Goal: Information Seeking & Learning: Learn about a topic

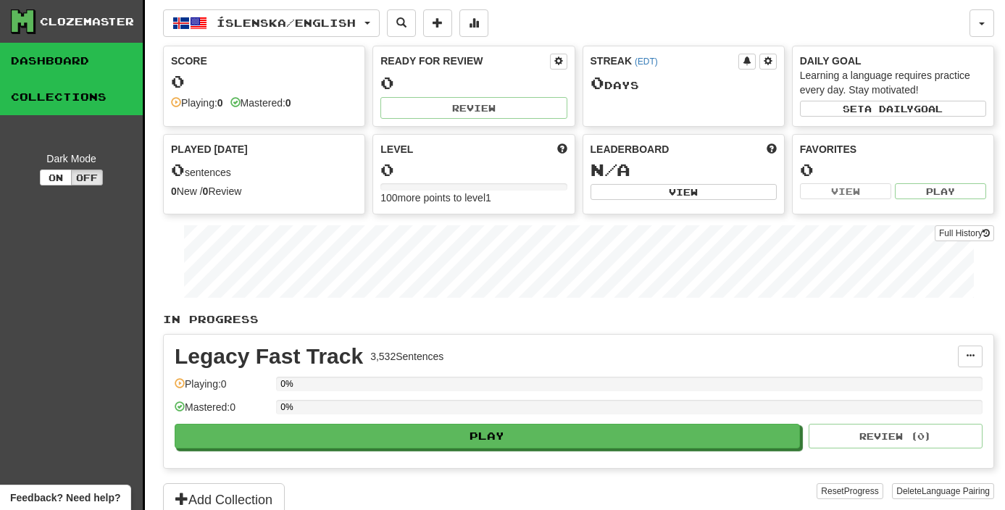
click at [72, 97] on link "Collections" at bounding box center [71, 97] width 143 height 36
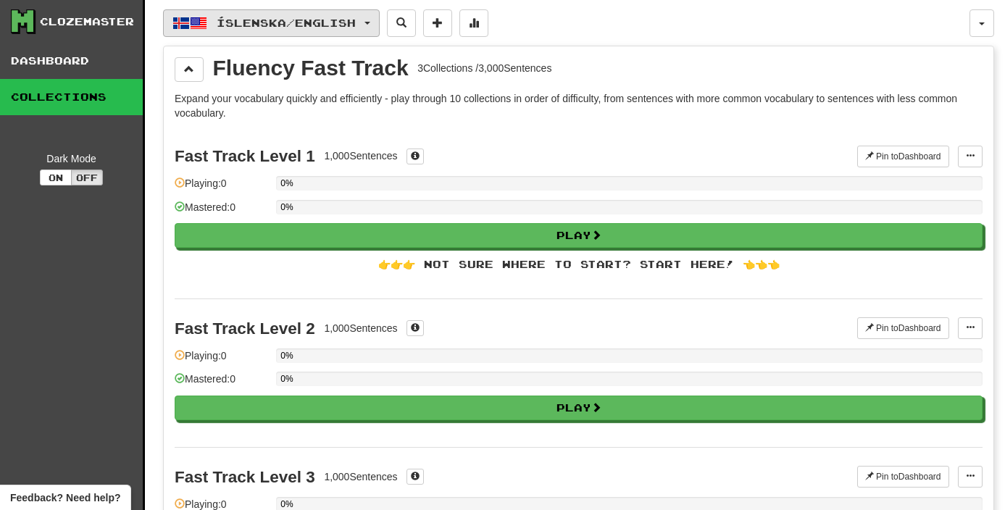
click at [217, 25] on span "Íslenska / English" at bounding box center [286, 23] width 139 height 12
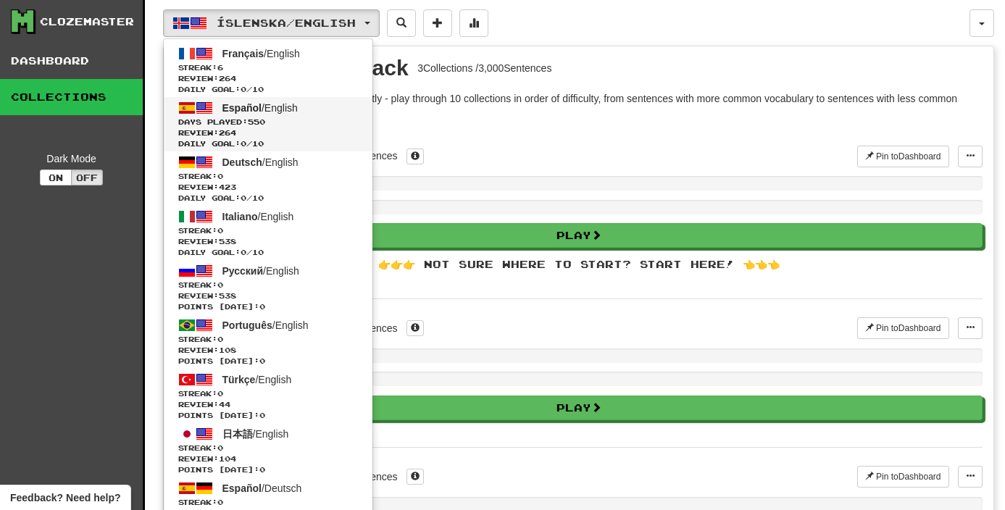
scroll to position [1428, 0]
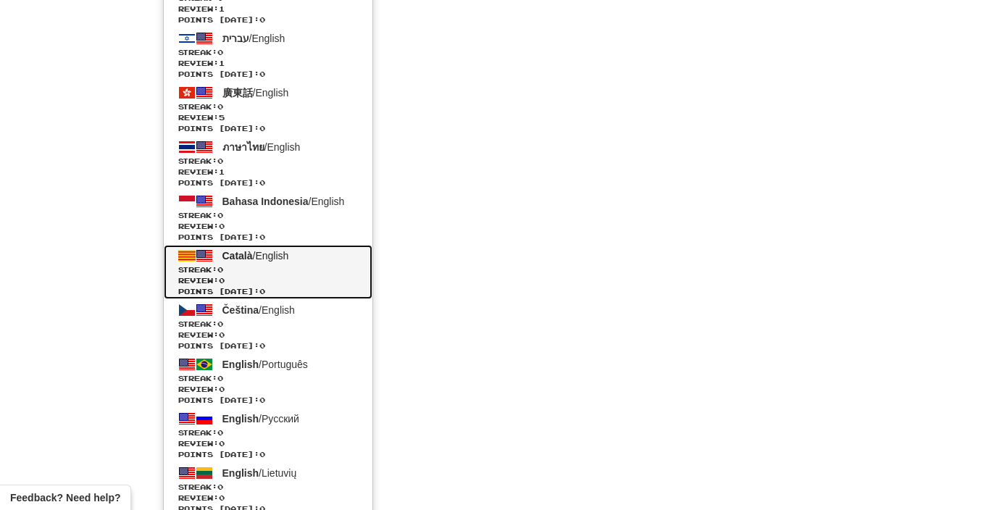
click at [257, 257] on span "Català / English" at bounding box center [255, 256] width 67 height 12
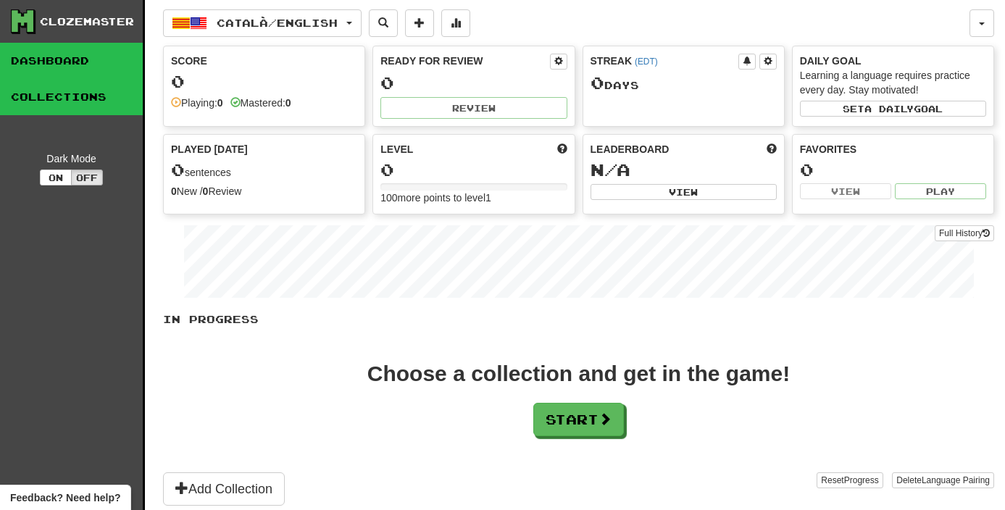
click at [66, 108] on link "Collections" at bounding box center [71, 97] width 143 height 36
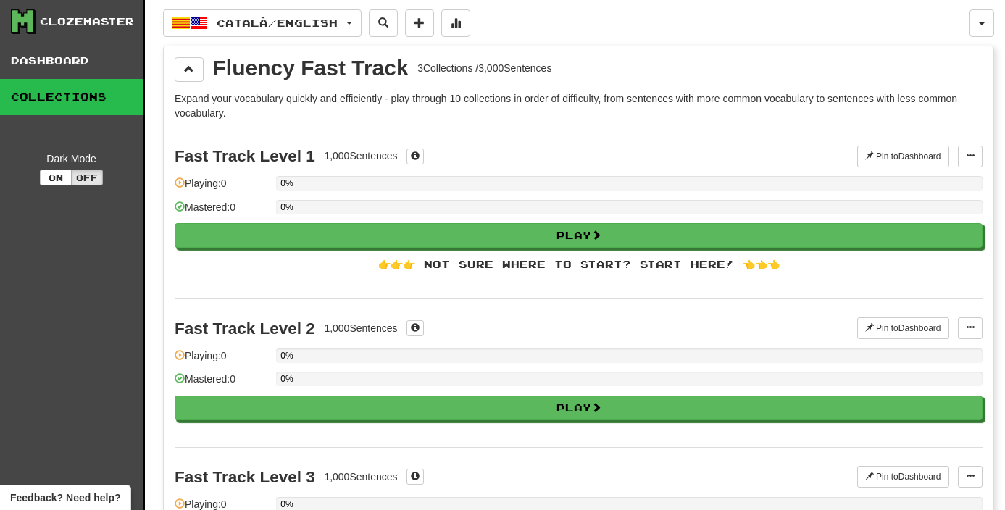
click at [585, 120] on div "Expand your vocabulary quickly and efficiently - play through 10 collections in…" at bounding box center [579, 343] width 808 height 505
click at [967, 147] on button at bounding box center [970, 157] width 25 height 22
click at [930, 175] on link "Manage Sentences" at bounding box center [913, 182] width 135 height 19
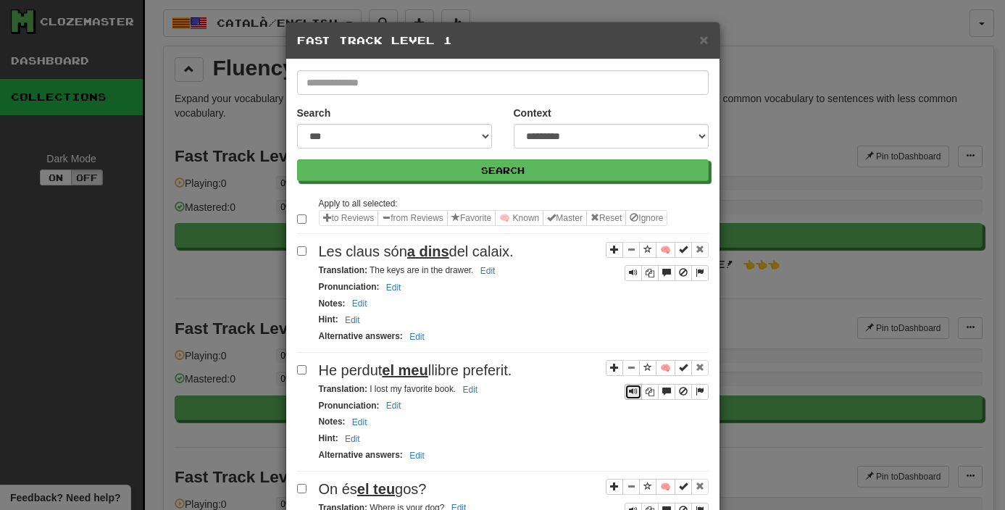
click at [627, 391] on button "Sentence controls" at bounding box center [632, 392] width 17 height 16
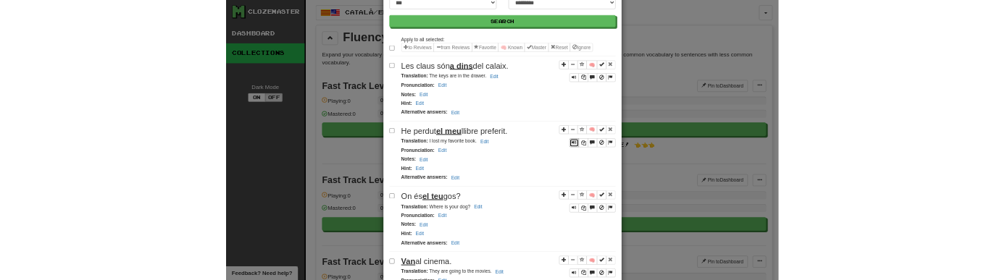
scroll to position [133, 0]
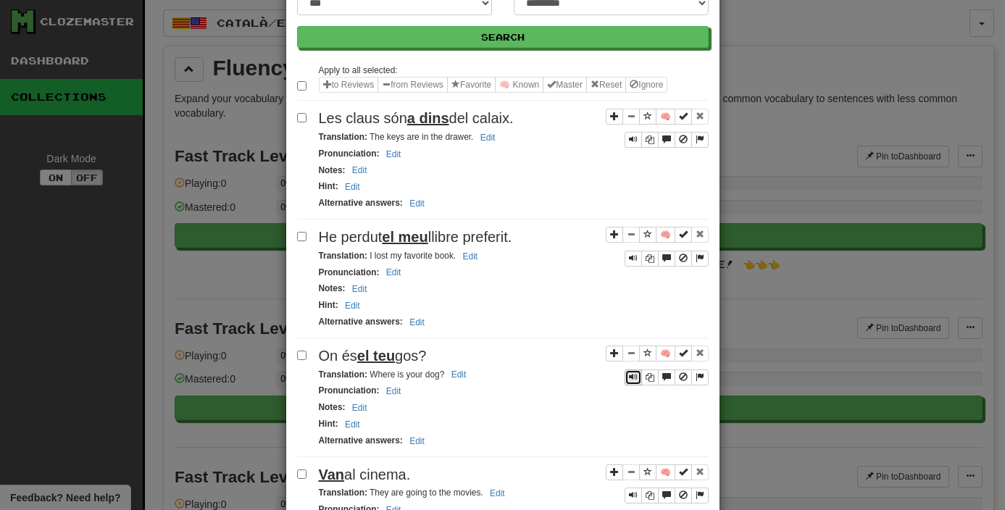
click at [627, 378] on button "Sentence controls" at bounding box center [632, 377] width 17 height 16
click at [627, 380] on button "Sentence controls" at bounding box center [632, 377] width 17 height 16
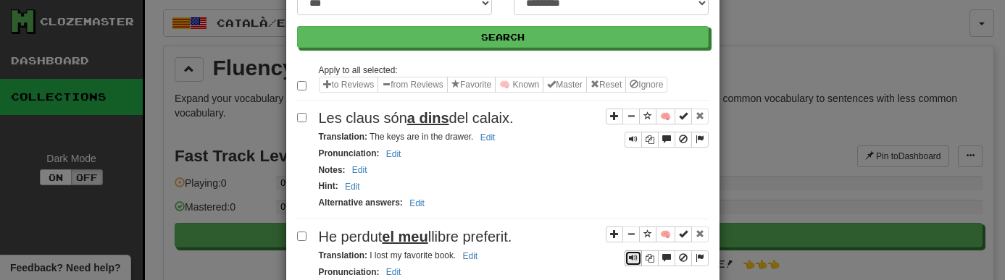
click at [632, 264] on button "Sentence controls" at bounding box center [632, 259] width 17 height 16
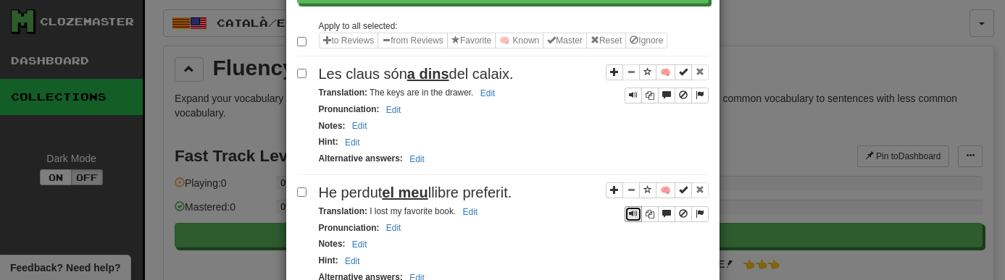
scroll to position [180, 0]
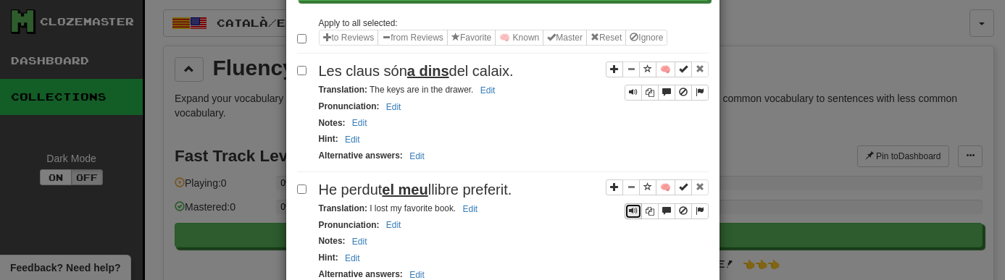
click at [627, 209] on button "Sentence controls" at bounding box center [632, 212] width 17 height 16
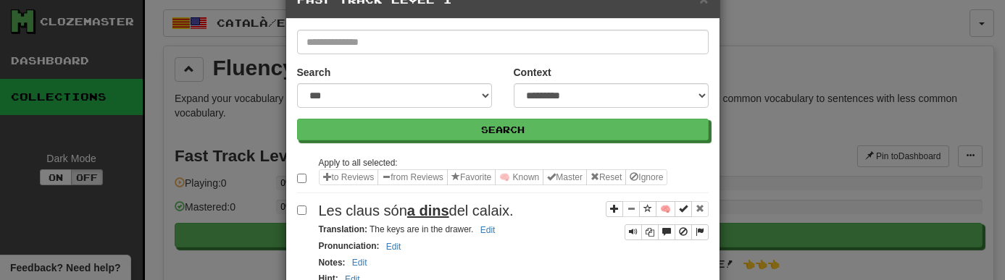
scroll to position [28, 0]
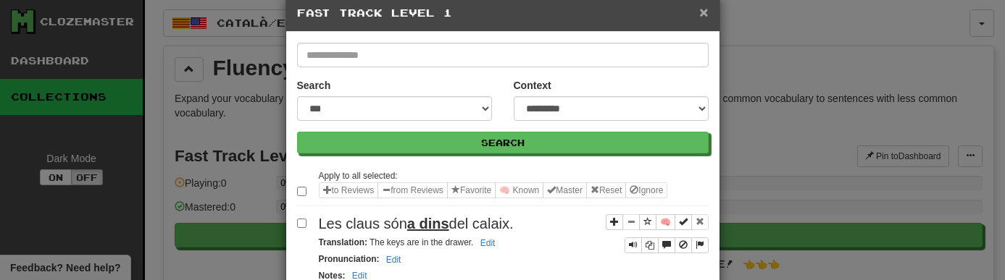
click at [705, 16] on span "×" at bounding box center [703, 12] width 9 height 17
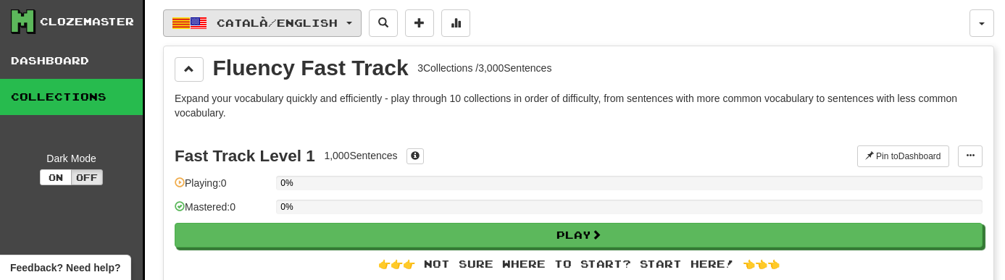
click at [271, 22] on span "Català / English" at bounding box center [277, 23] width 121 height 12
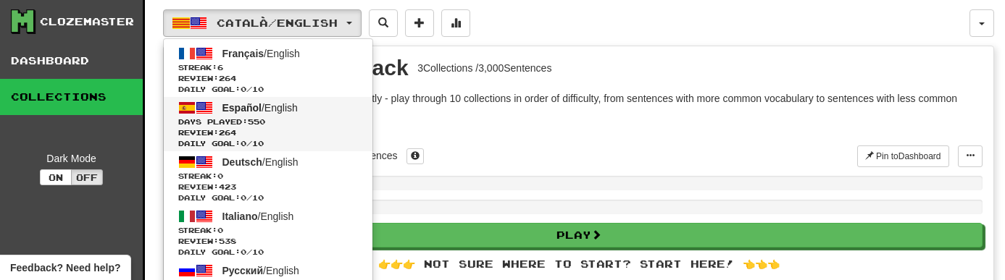
scroll to position [1977, 0]
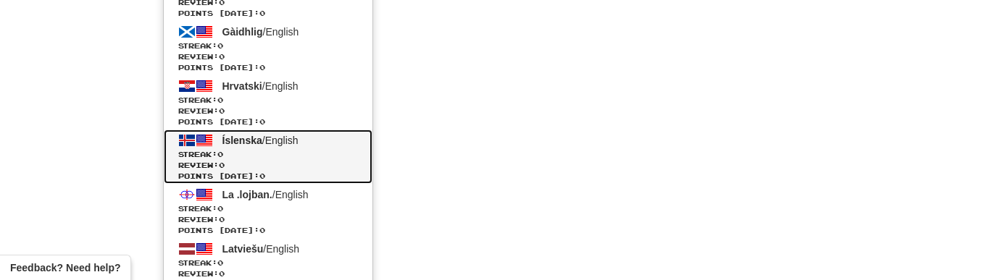
click at [232, 156] on span "Streak: 0" at bounding box center [268, 154] width 180 height 11
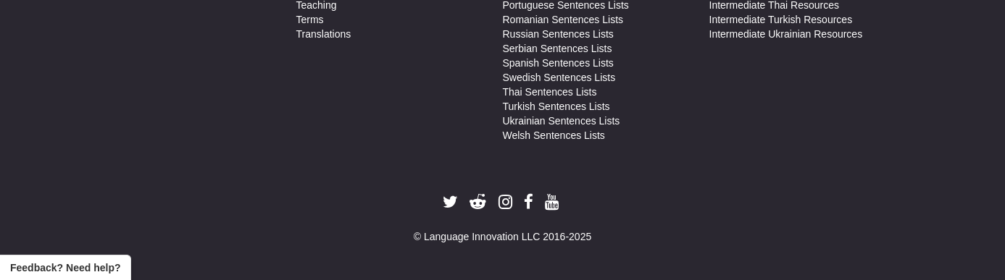
scroll to position [980, 0]
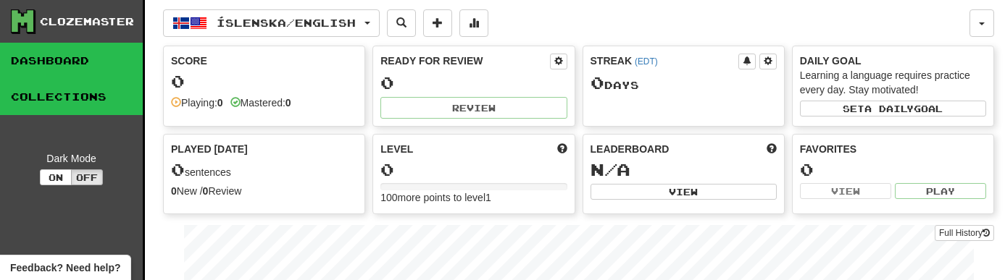
click at [85, 101] on link "Collections" at bounding box center [71, 97] width 143 height 36
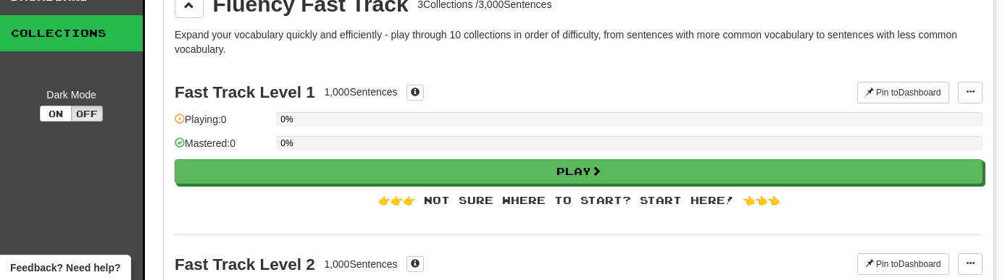
scroll to position [78, 0]
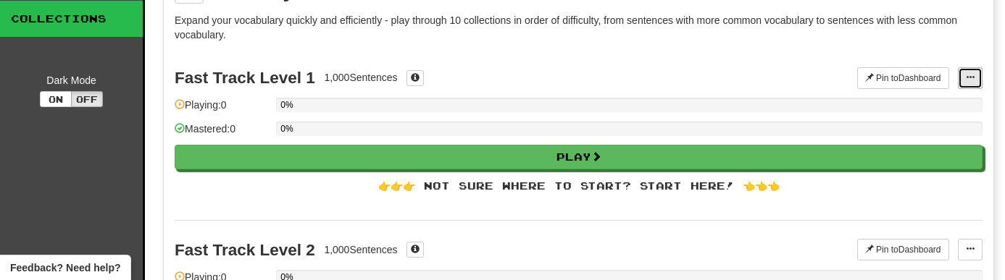
click at [971, 74] on span at bounding box center [970, 77] width 9 height 9
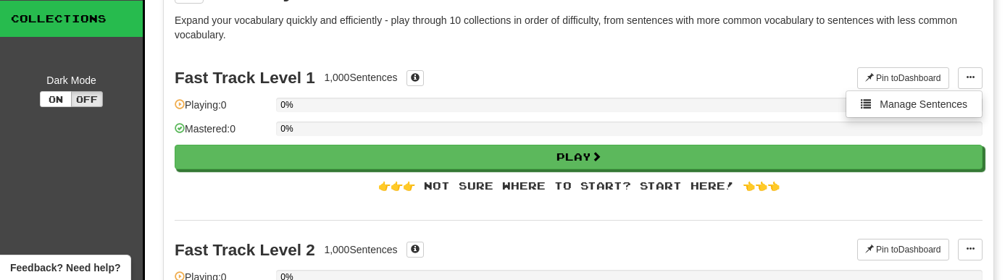
click at [908, 117] on ul "Pin to Dashboard Manage Sentences" at bounding box center [913, 105] width 137 height 28
click at [914, 109] on div "0%" at bounding box center [629, 105] width 706 height 14
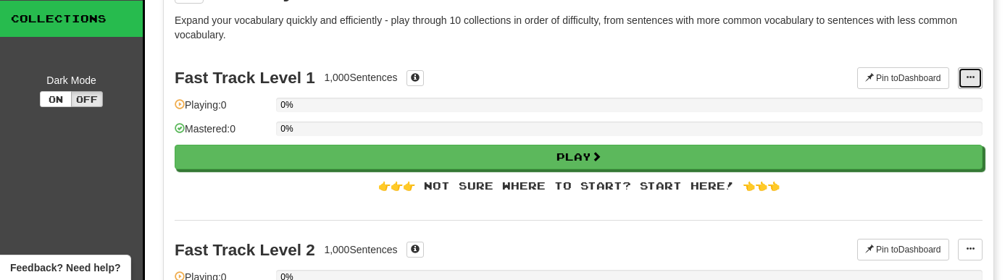
click at [974, 75] on span at bounding box center [970, 77] width 9 height 9
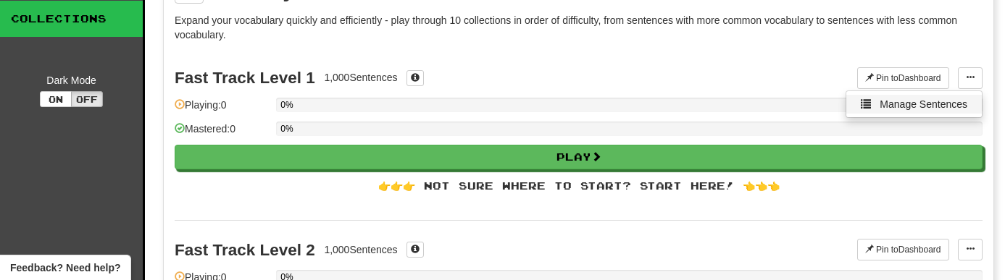
click at [882, 111] on link "Manage Sentences" at bounding box center [913, 104] width 135 height 19
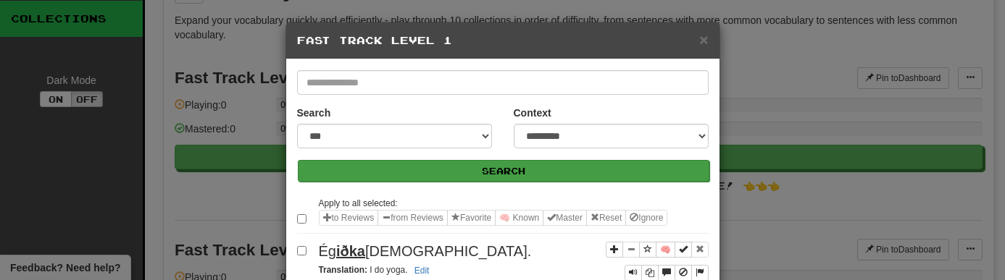
scroll to position [75, 0]
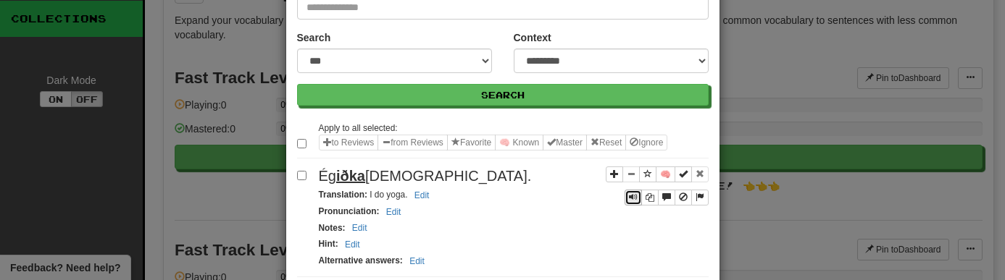
click at [633, 193] on span "Sentence controls" at bounding box center [633, 197] width 9 height 9
click at [633, 197] on span "Sentence controls" at bounding box center [633, 197] width 9 height 9
click at [219, 203] on div "**********" at bounding box center [502, 140] width 1005 height 280
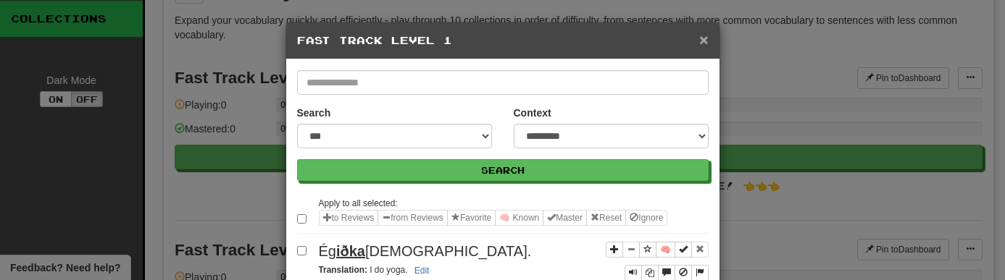
click at [703, 43] on span "×" at bounding box center [703, 39] width 9 height 17
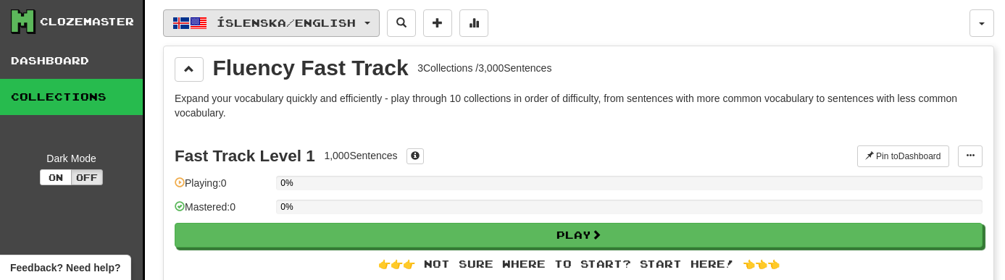
click at [278, 26] on span "Íslenska / English" at bounding box center [286, 23] width 139 height 12
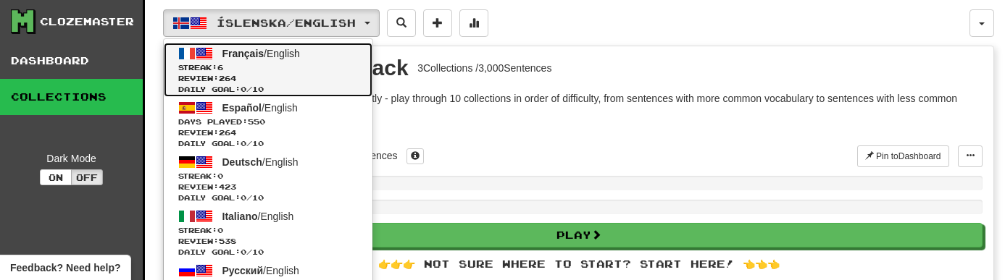
click at [264, 43] on link "Français / English Streak: 6 Review: 264 Daily Goal: 0 / 10" at bounding box center [268, 70] width 209 height 54
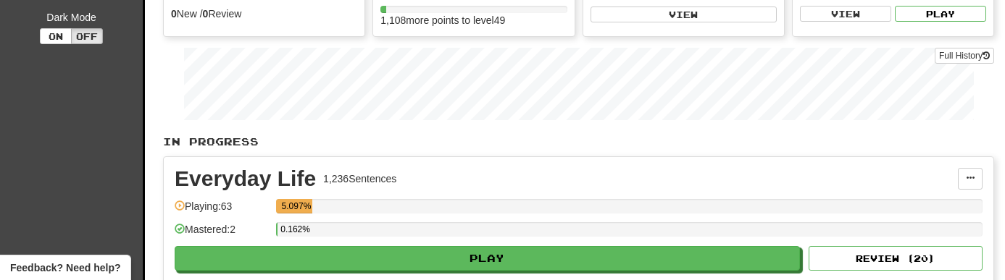
scroll to position [214, 0]
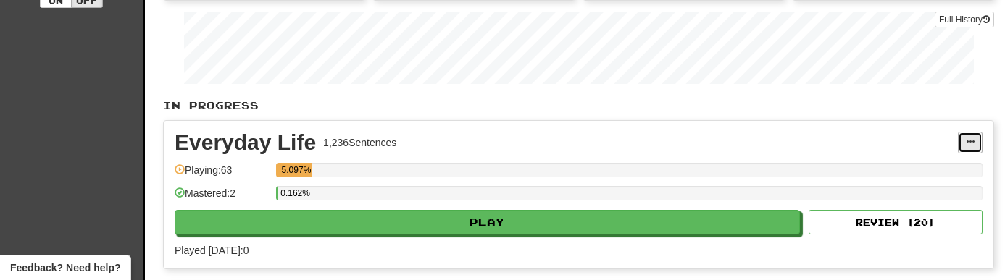
click at [958, 143] on button at bounding box center [970, 143] width 25 height 22
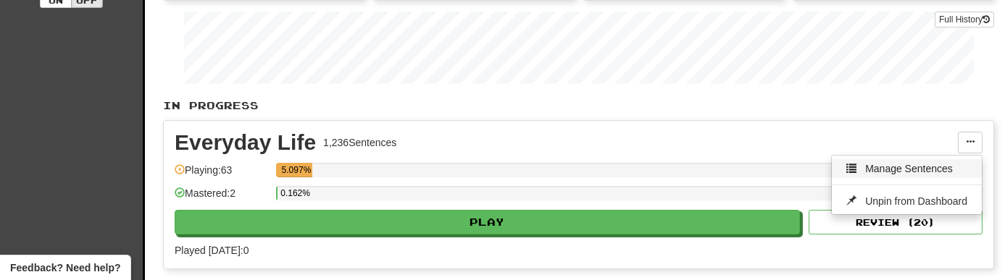
click at [923, 167] on span "Manage Sentences" at bounding box center [909, 169] width 88 height 12
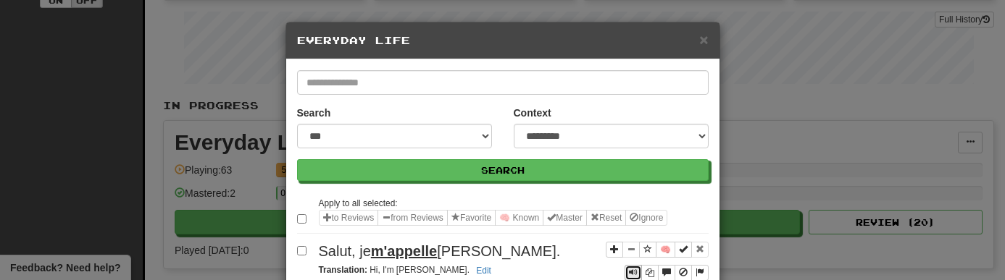
click at [629, 268] on span "Sentence controls" at bounding box center [633, 272] width 9 height 9
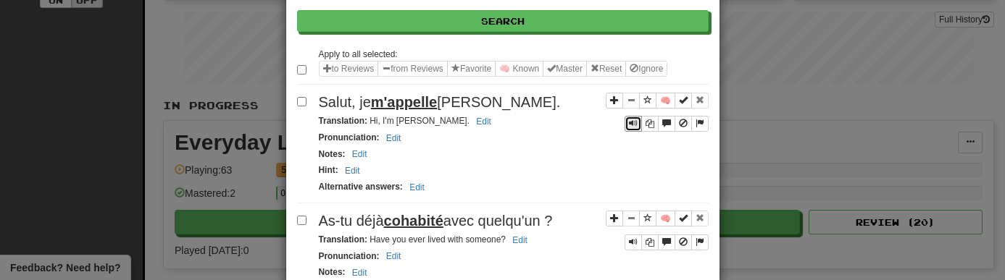
scroll to position [155, 0]
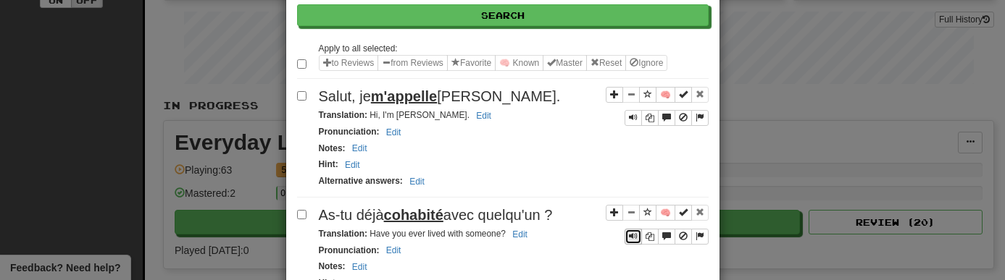
click at [625, 239] on button "Sentence controls" at bounding box center [632, 237] width 17 height 16
click at [633, 236] on span "Sentence controls" at bounding box center [633, 236] width 9 height 9
click at [632, 236] on span "Sentence controls" at bounding box center [633, 236] width 9 height 9
click at [629, 120] on span "Sentence controls" at bounding box center [633, 117] width 9 height 9
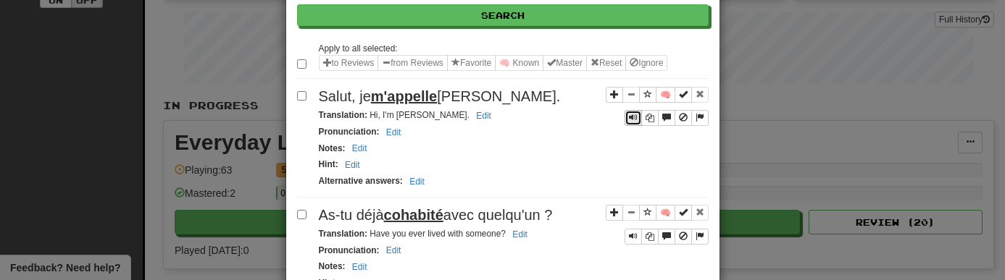
click at [629, 120] on span "Sentence controls" at bounding box center [633, 117] width 9 height 9
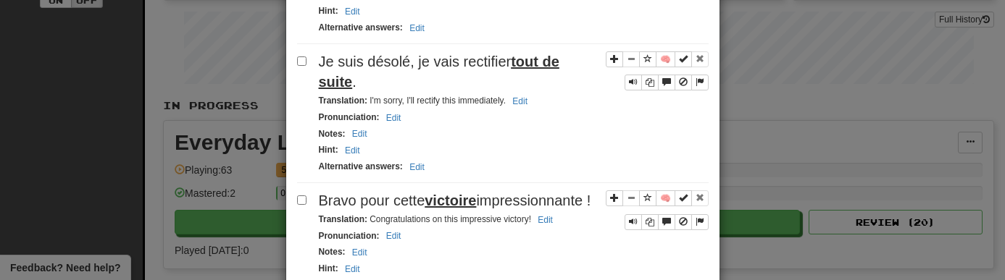
scroll to position [670, 0]
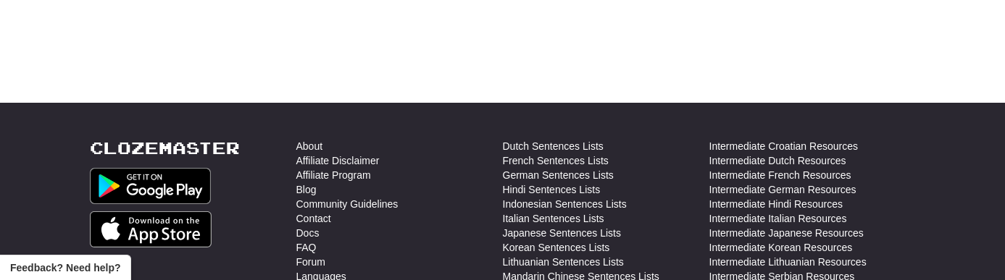
scroll to position [214, 0]
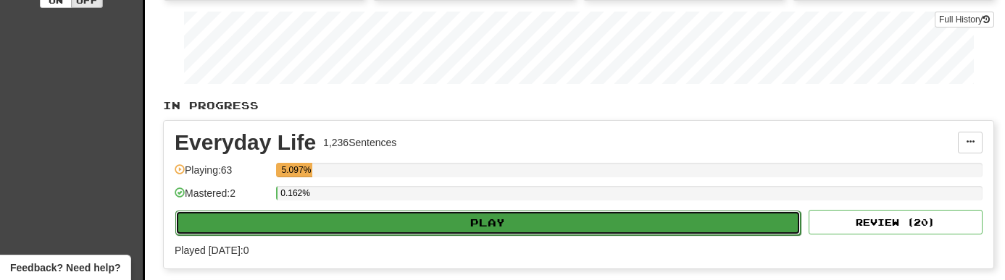
click at [533, 228] on button "Play" at bounding box center [487, 223] width 625 height 25
select select "**"
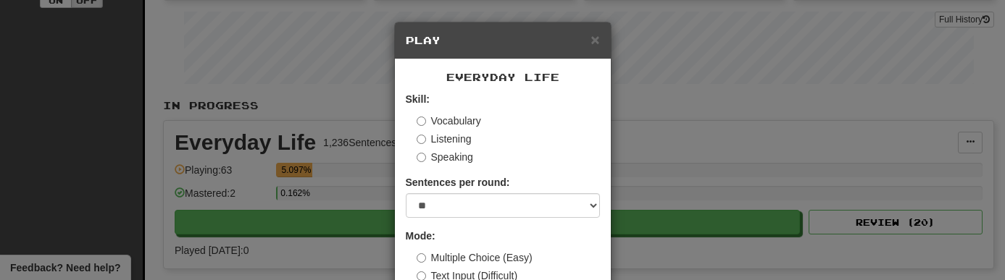
scroll to position [88, 0]
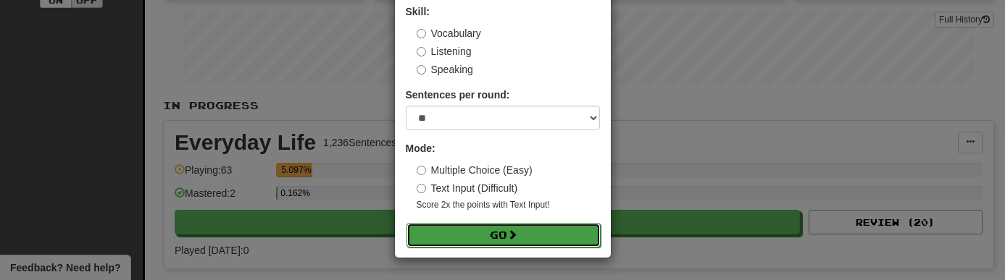
click at [505, 230] on button "Go" at bounding box center [503, 235] width 194 height 25
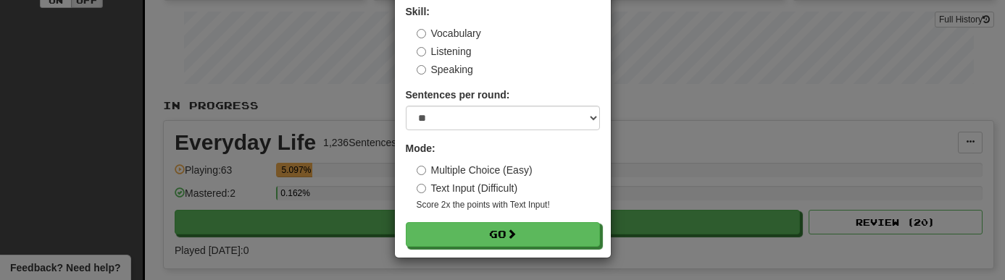
scroll to position [0, 0]
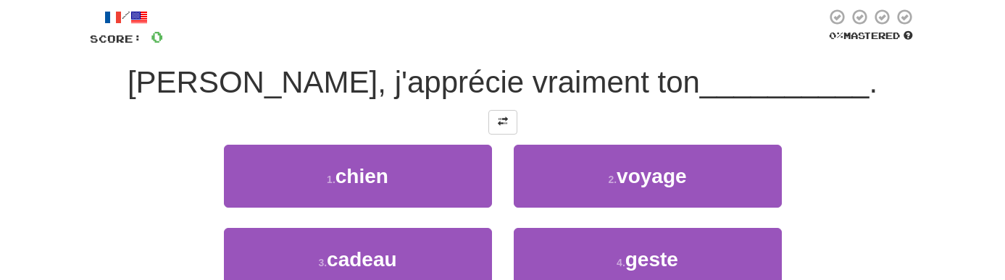
scroll to position [81, 0]
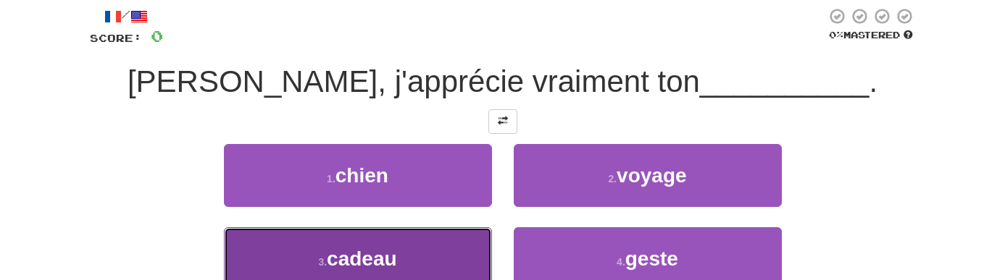
click at [468, 238] on button "3 . cadeau" at bounding box center [358, 258] width 268 height 63
